Goal: Submit feedback/report problem

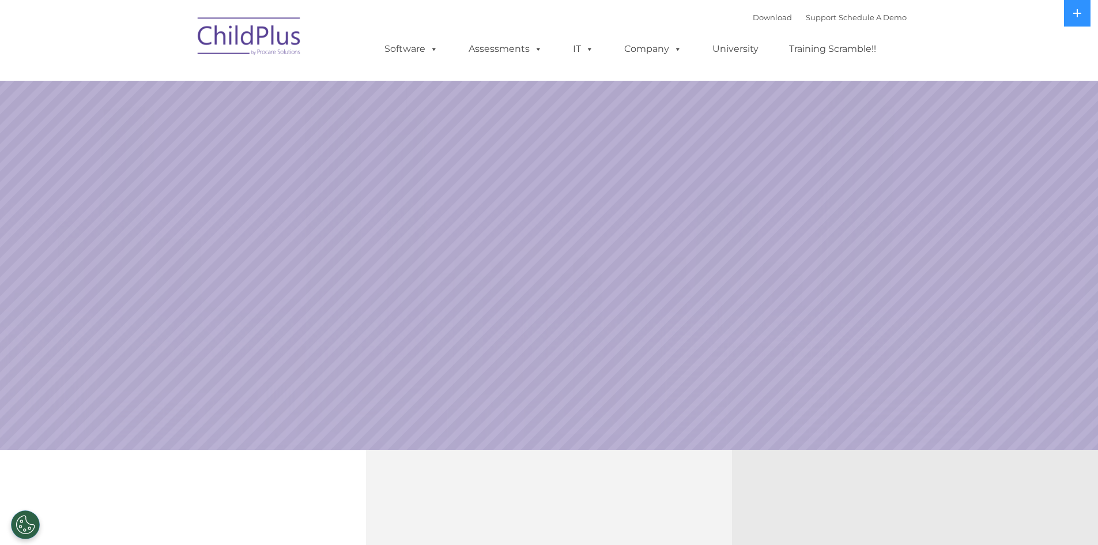
select select "MEDIUM"
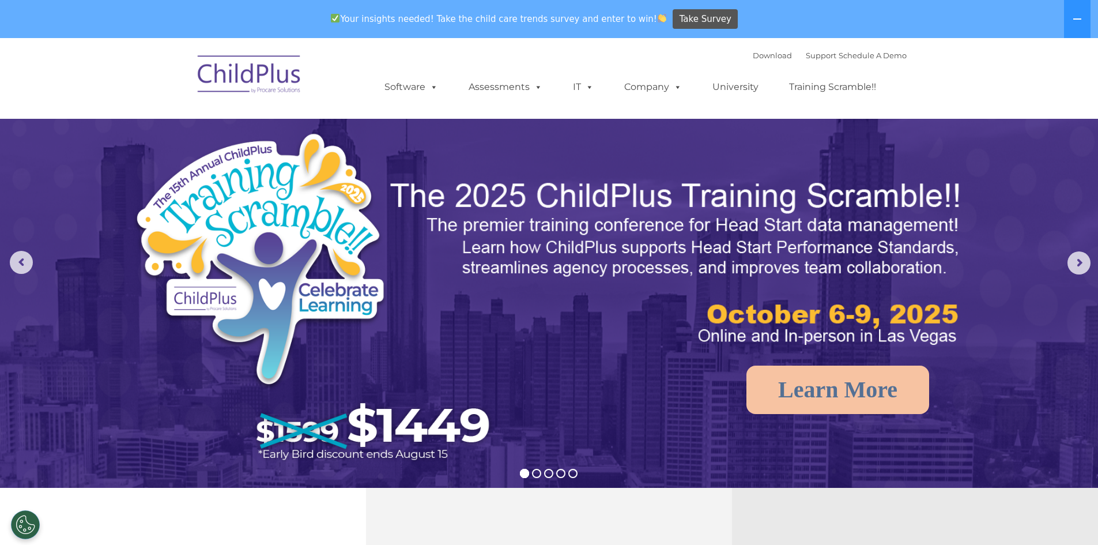
click at [254, 71] on img at bounding box center [249, 76] width 115 height 58
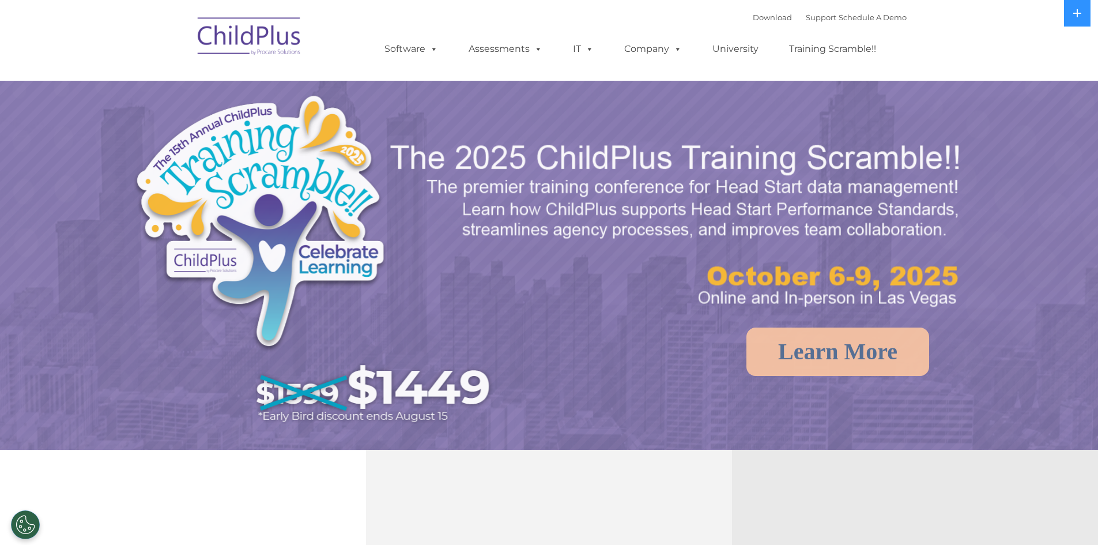
select select "MEDIUM"
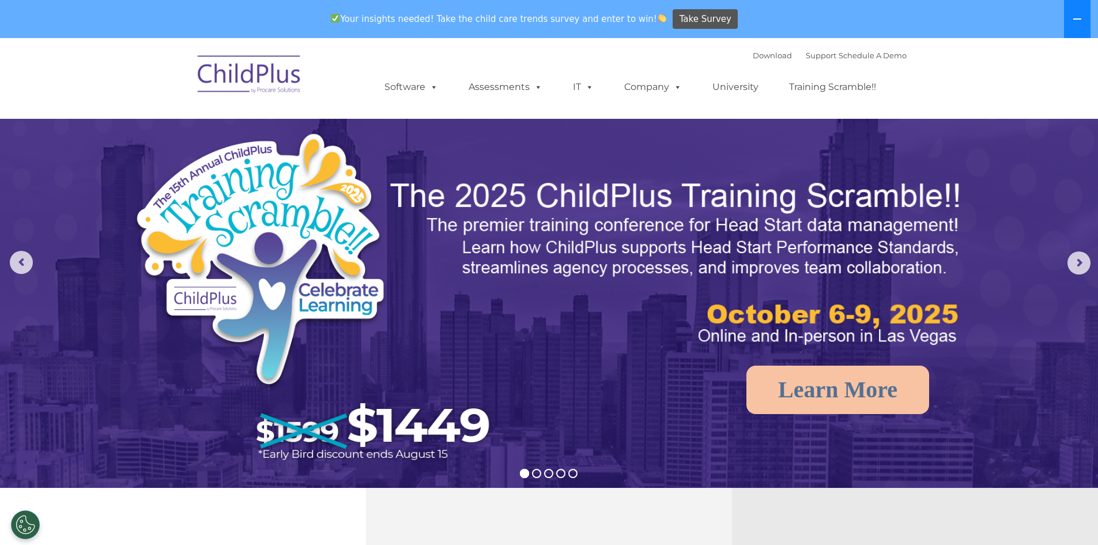
click at [1074, 15] on icon at bounding box center [1077, 18] width 9 height 9
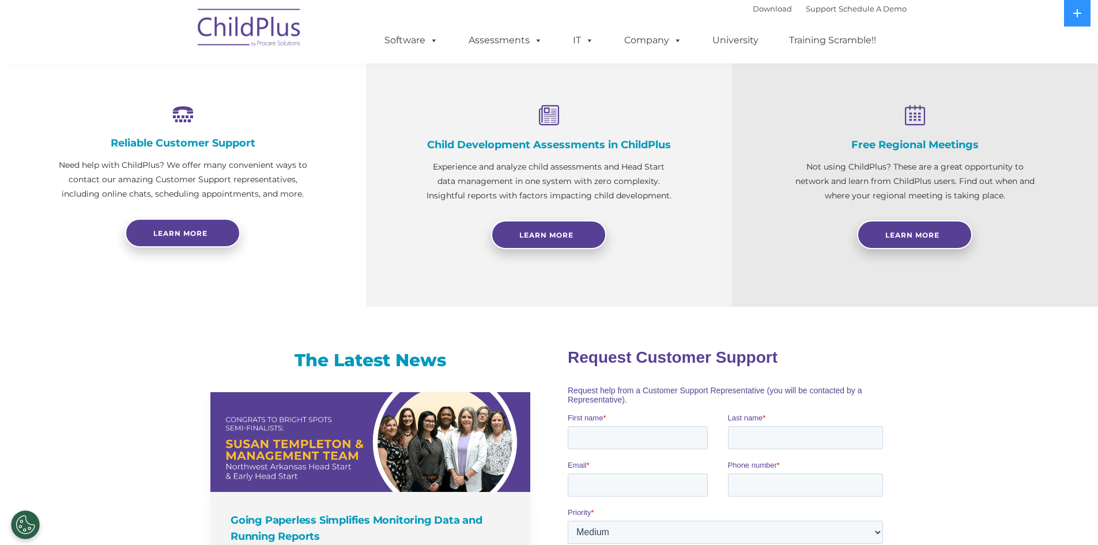
scroll to position [126, 0]
